Goal: Information Seeking & Learning: Learn about a topic

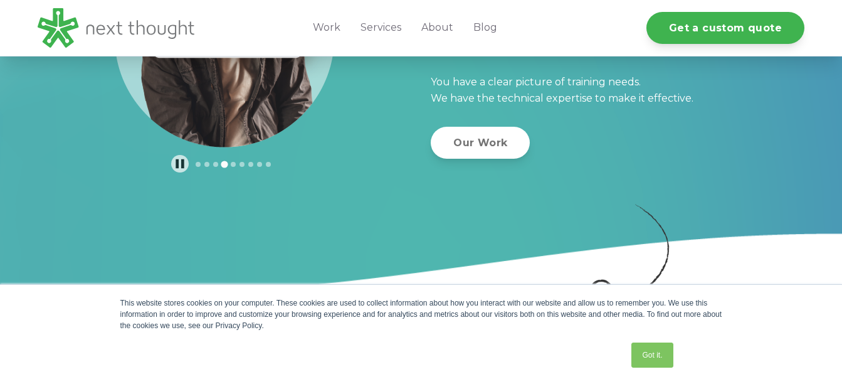
scroll to position [627, 0]
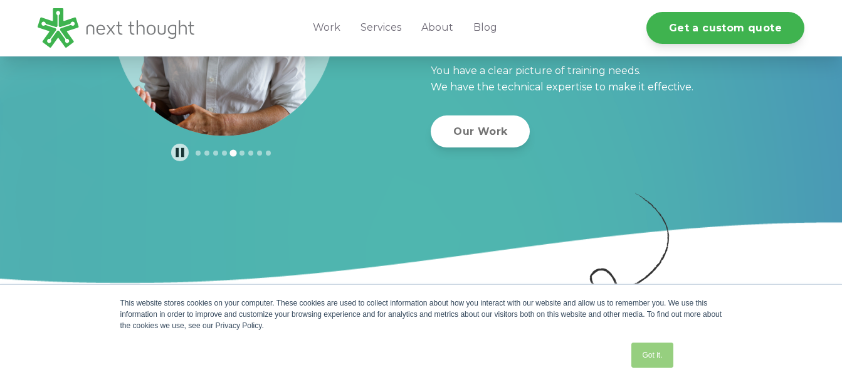
click at [658, 349] on link "Got it." at bounding box center [651, 354] width 41 height 25
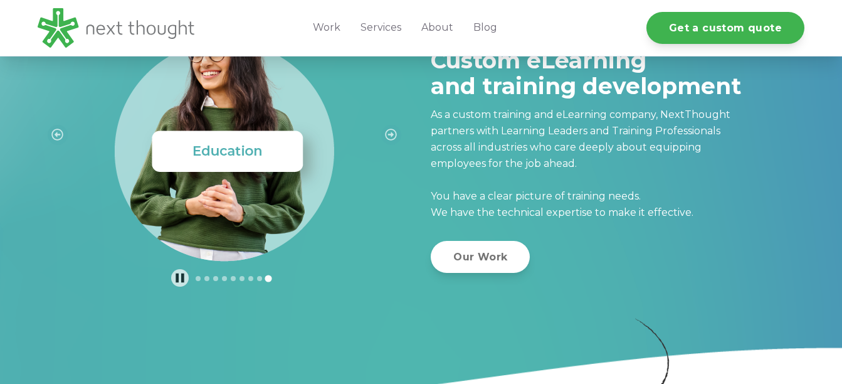
scroll to position [439, 0]
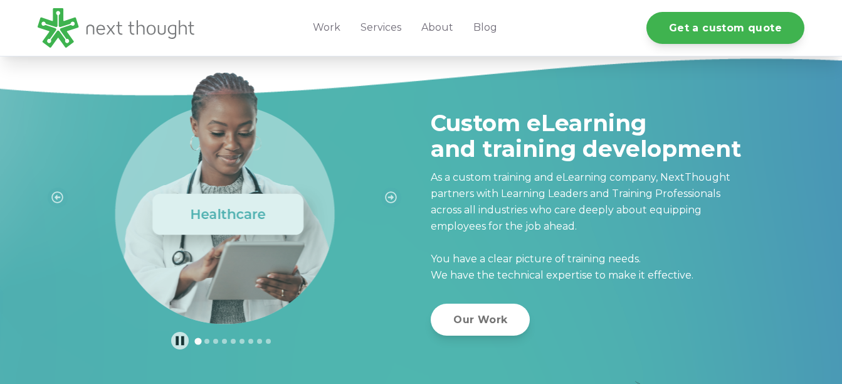
click at [257, 268] on img "1 of 9" at bounding box center [224, 185] width 241 height 278
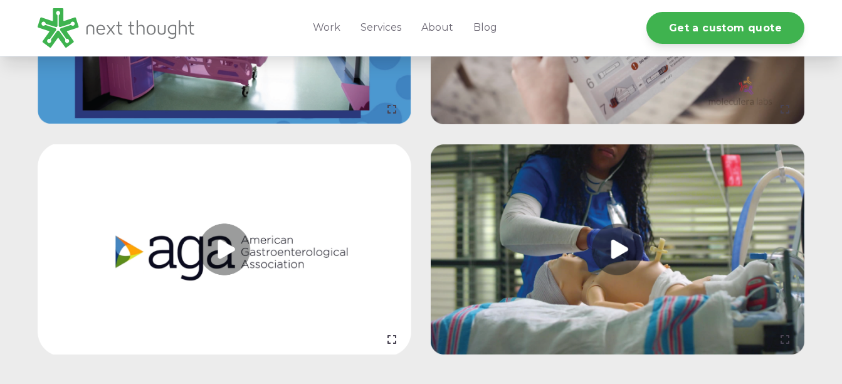
scroll to position [1568, 0]
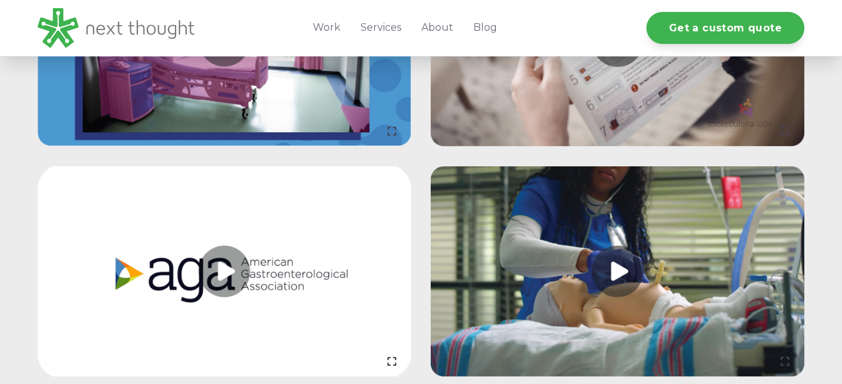
click at [617, 236] on link at bounding box center [618, 271] width 374 height 210
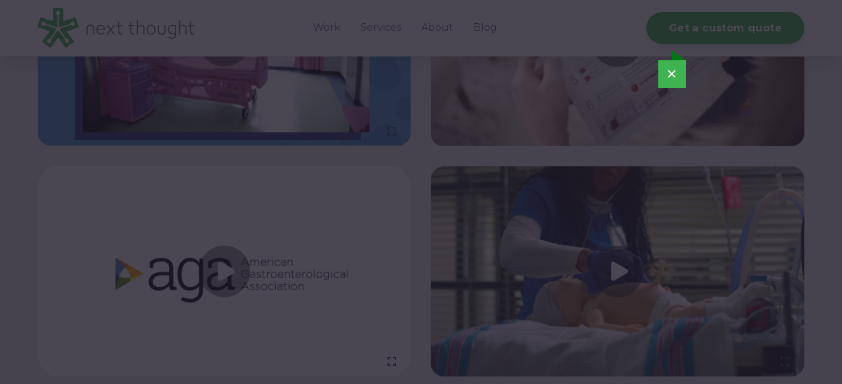
click at [680, 80] on button "×" at bounding box center [672, 74] width 28 height 28
